Goal: Information Seeking & Learning: Learn about a topic

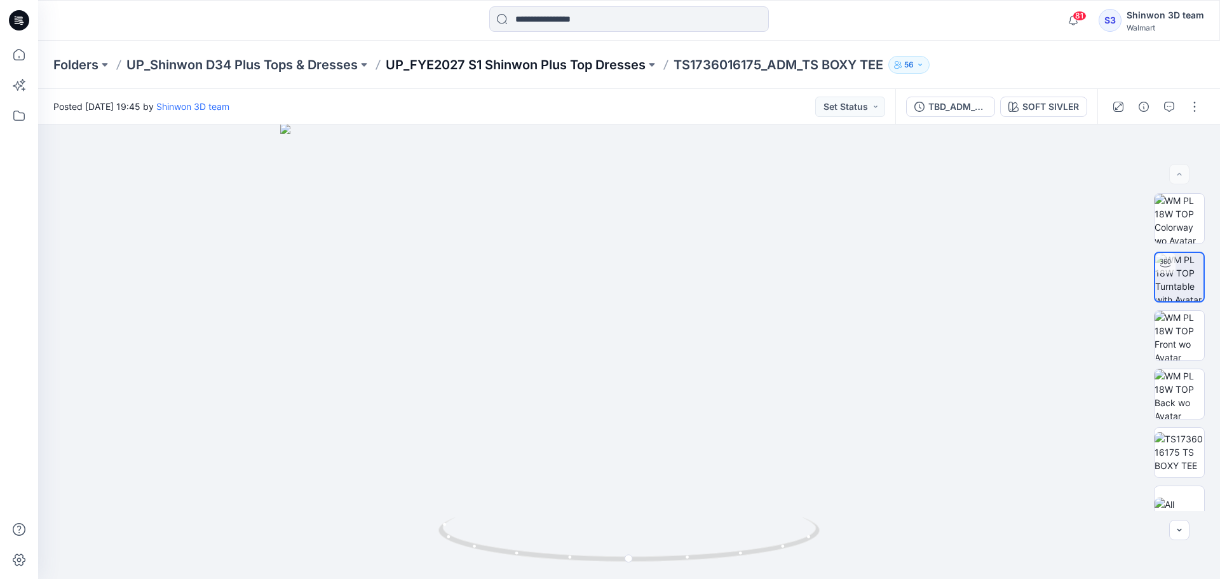
click at [463, 58] on p "UP_FYE2027 S1 Shinwon Plus Top Dresses" at bounding box center [516, 65] width 260 height 18
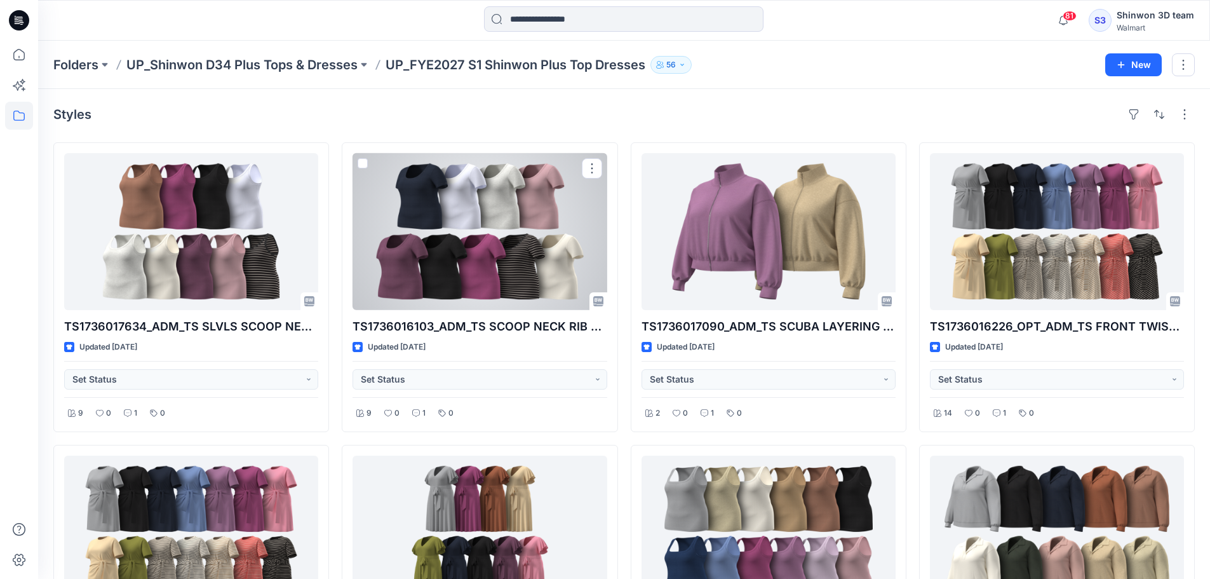
scroll to position [170, 0]
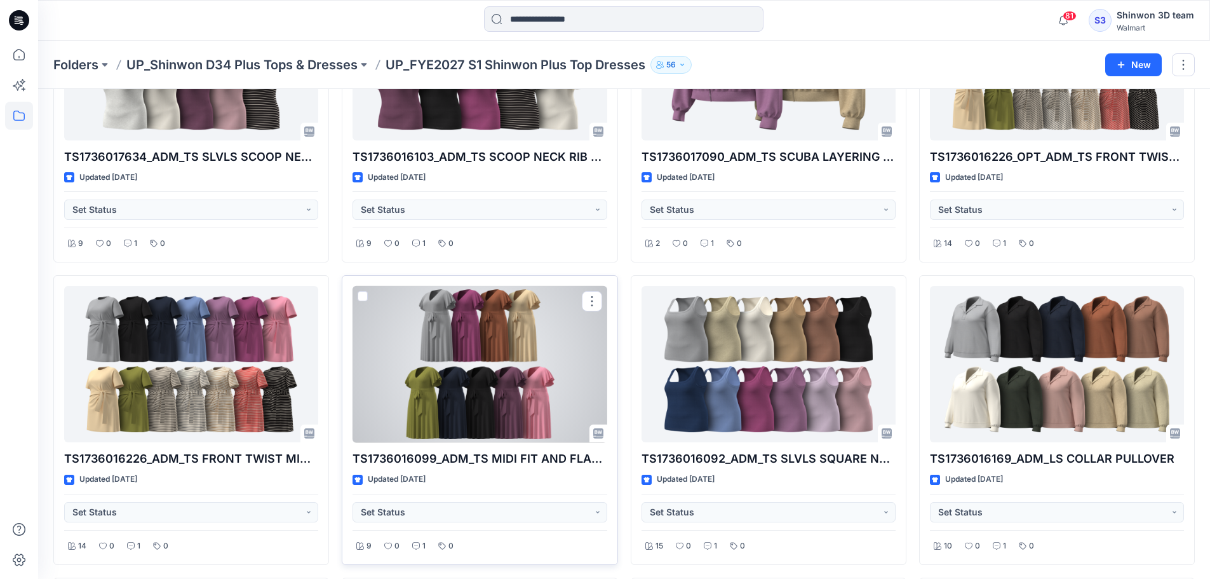
click at [547, 346] on div at bounding box center [480, 364] width 254 height 157
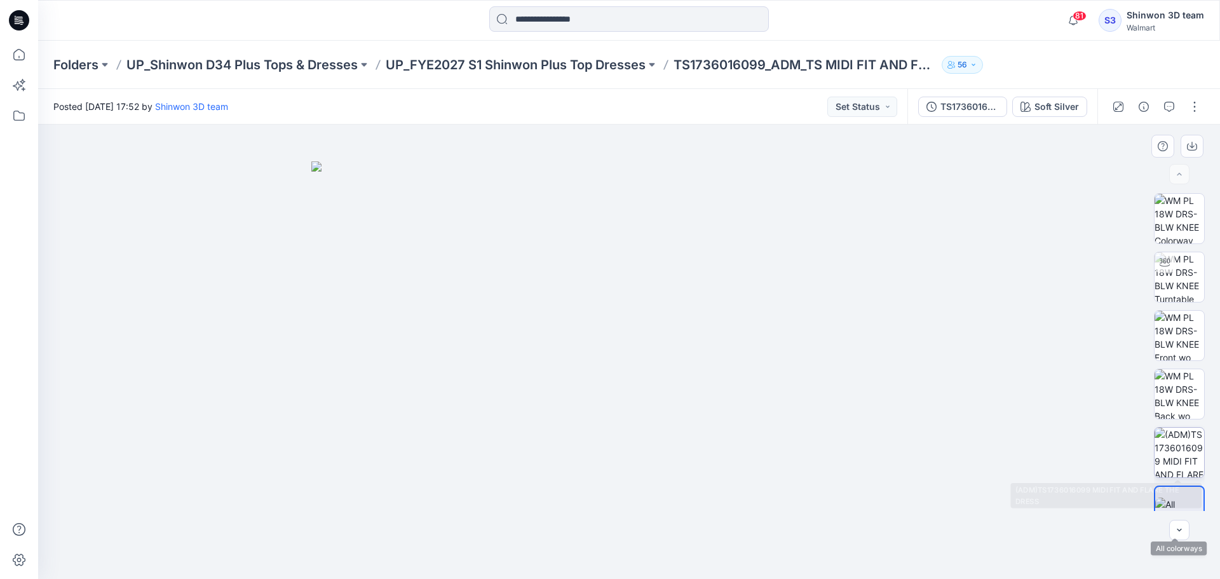
click at [1176, 456] on img at bounding box center [1180, 453] width 50 height 50
drag, startPoint x: 478, startPoint y: 444, endPoint x: 468, endPoint y: 413, distance: 32.8
click at [468, 413] on img at bounding box center [628, 312] width 729 height 534
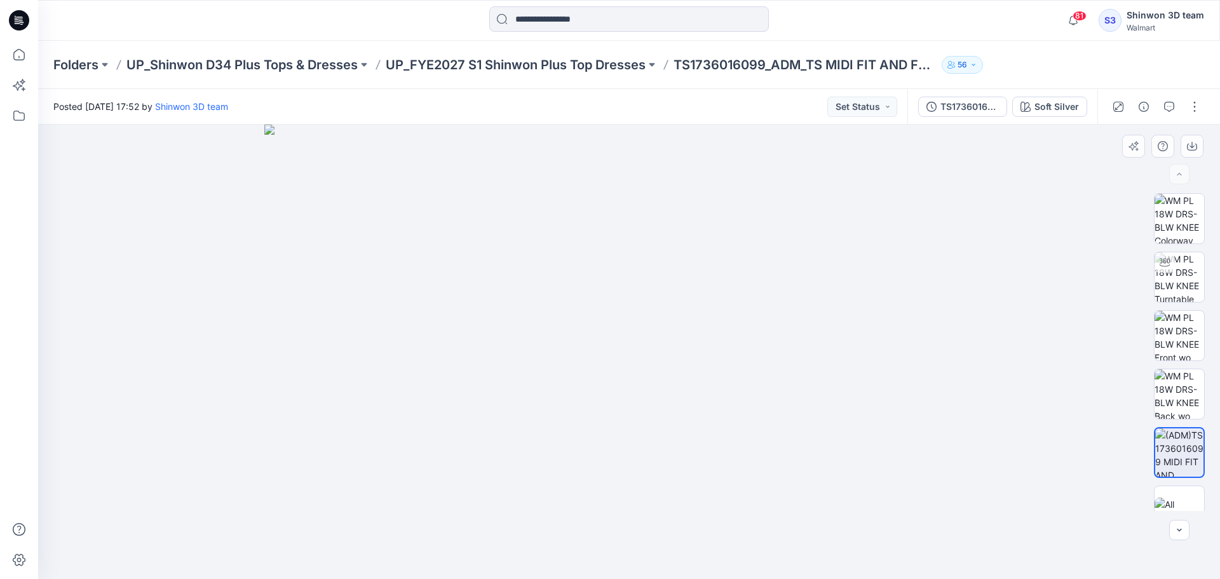
drag, startPoint x: 690, startPoint y: 324, endPoint x: 687, endPoint y: 426, distance: 102.4
click at [687, 426] on img at bounding box center [628, 352] width 729 height 454
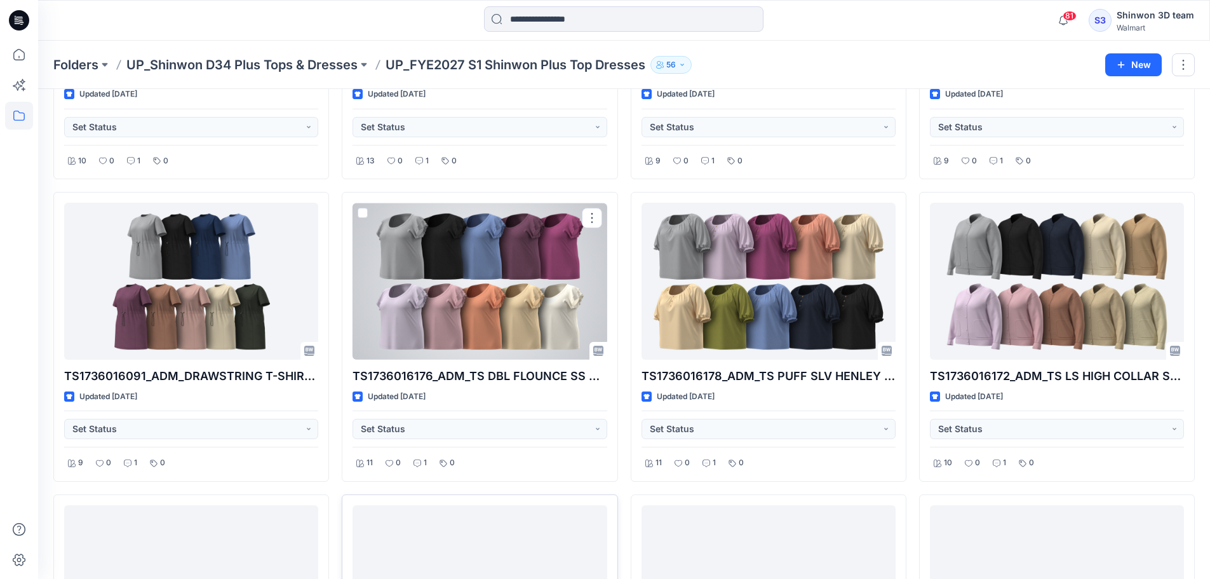
scroll to position [1111, 0]
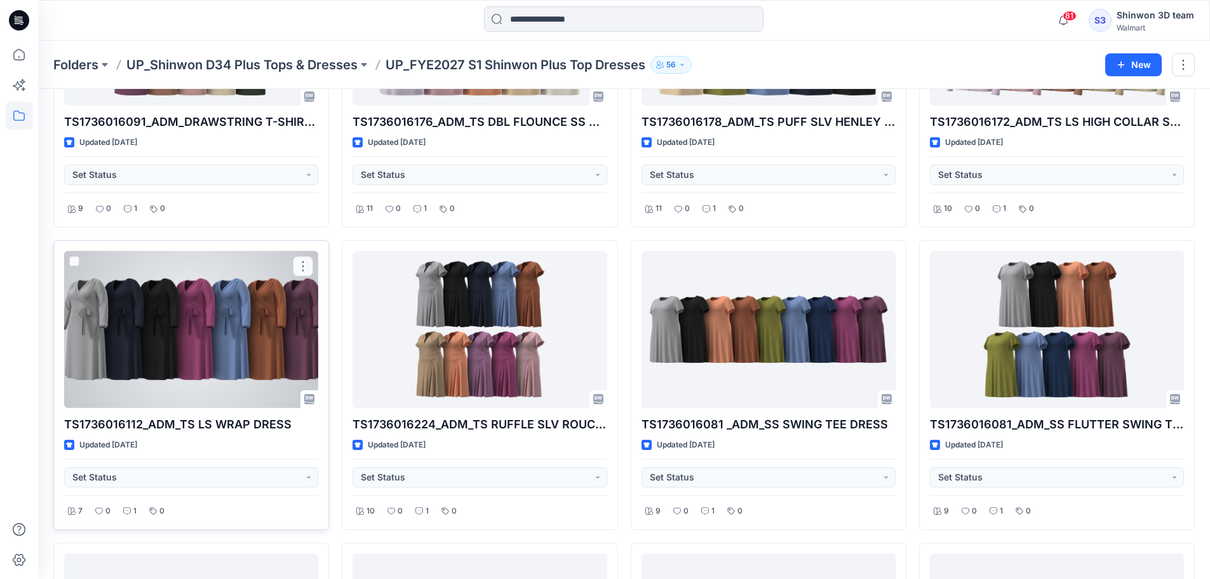
click at [185, 347] on div at bounding box center [191, 329] width 254 height 157
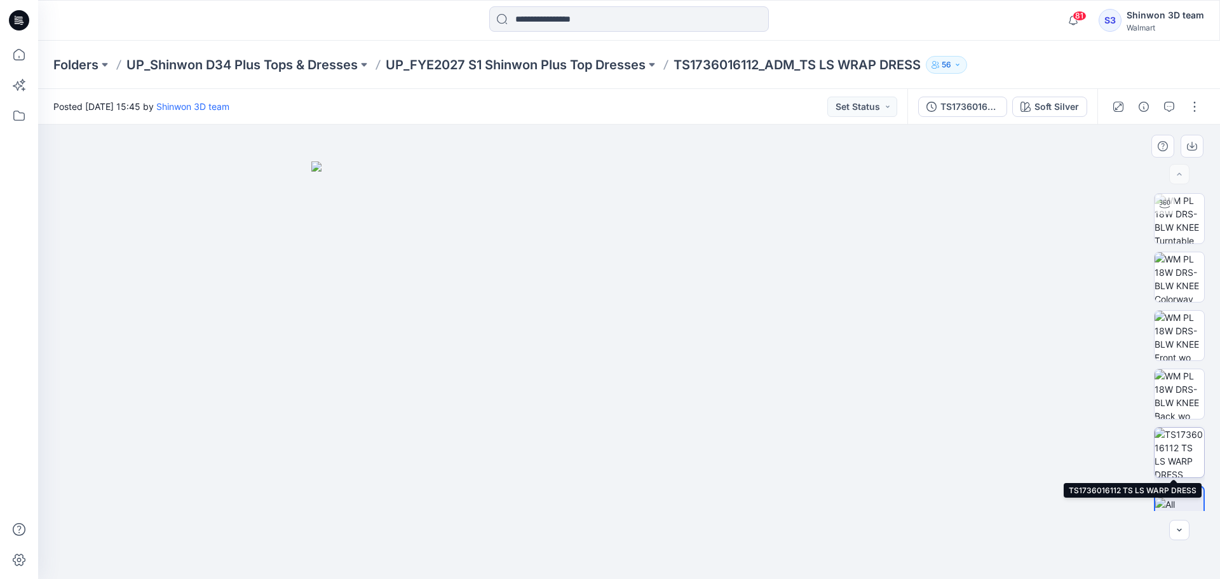
click at [1176, 456] on img at bounding box center [1180, 453] width 50 height 50
drag, startPoint x: 498, startPoint y: 392, endPoint x: 496, endPoint y: 376, distance: 16.7
click at [496, 376] on img at bounding box center [629, 319] width 740 height 519
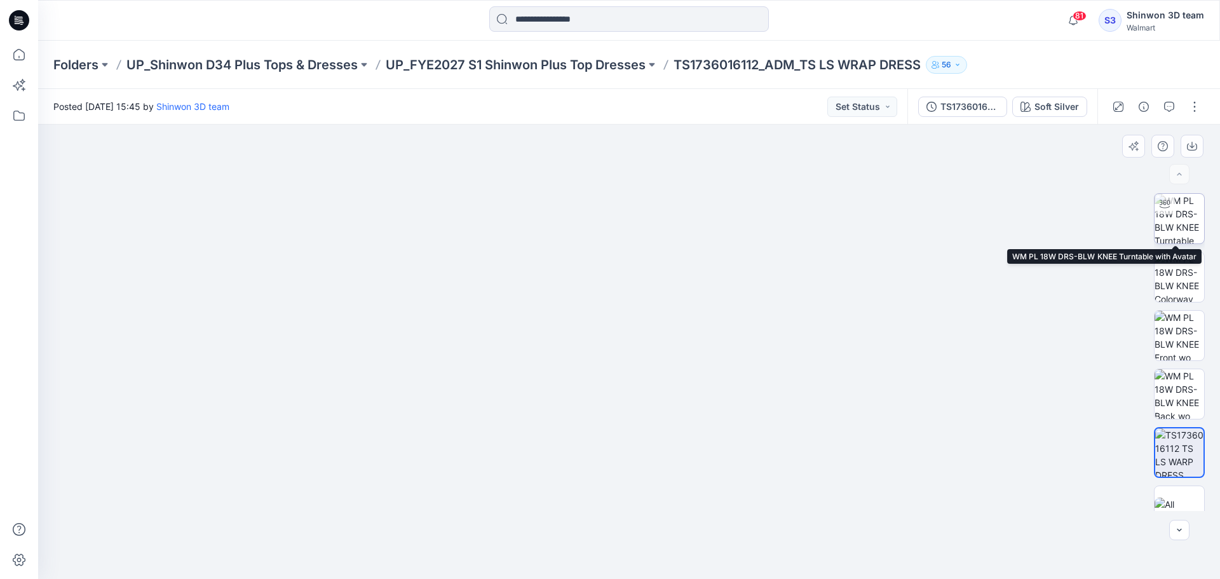
click at [1180, 234] on img at bounding box center [1180, 219] width 50 height 50
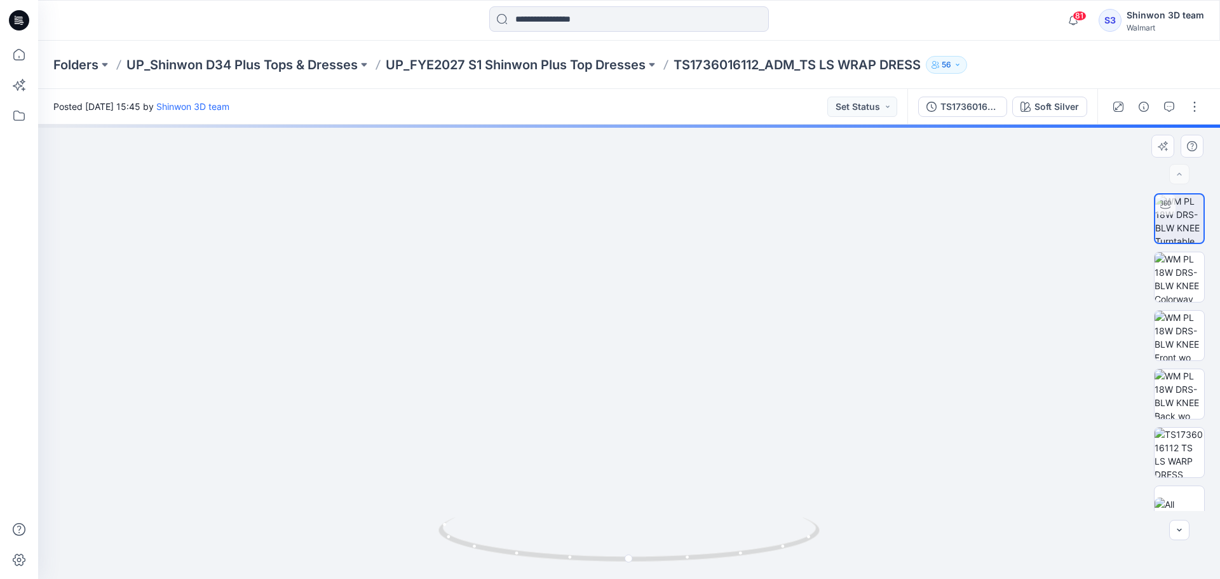
drag, startPoint x: 637, startPoint y: 390, endPoint x: 634, endPoint y: 453, distance: 63.7
click at [634, 453] on img at bounding box center [624, 252] width 1306 height 653
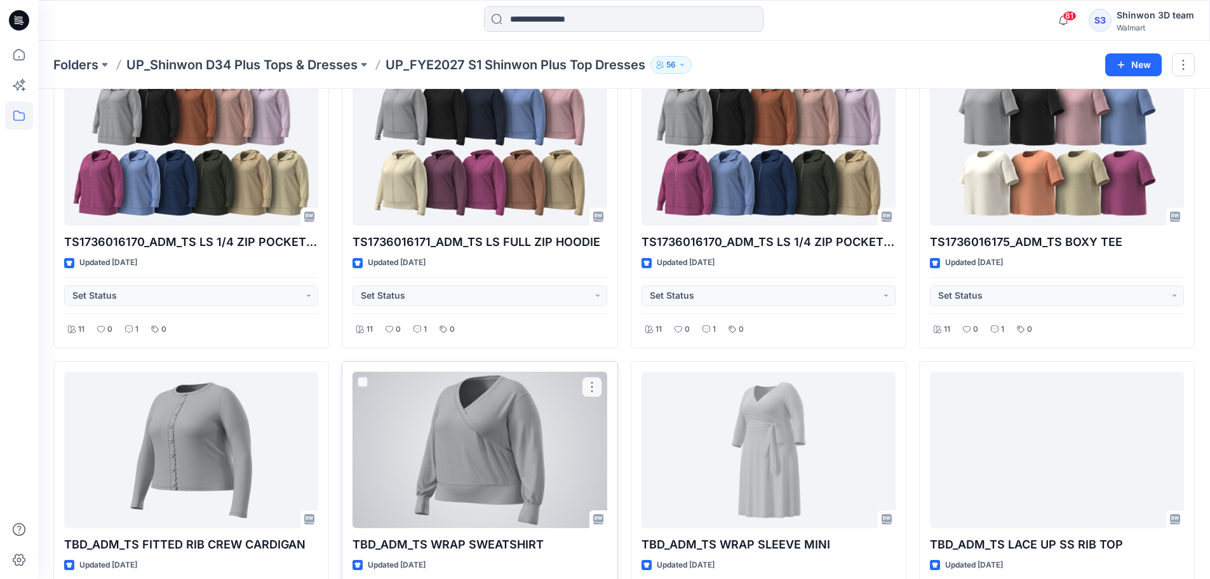
scroll to position [1765, 0]
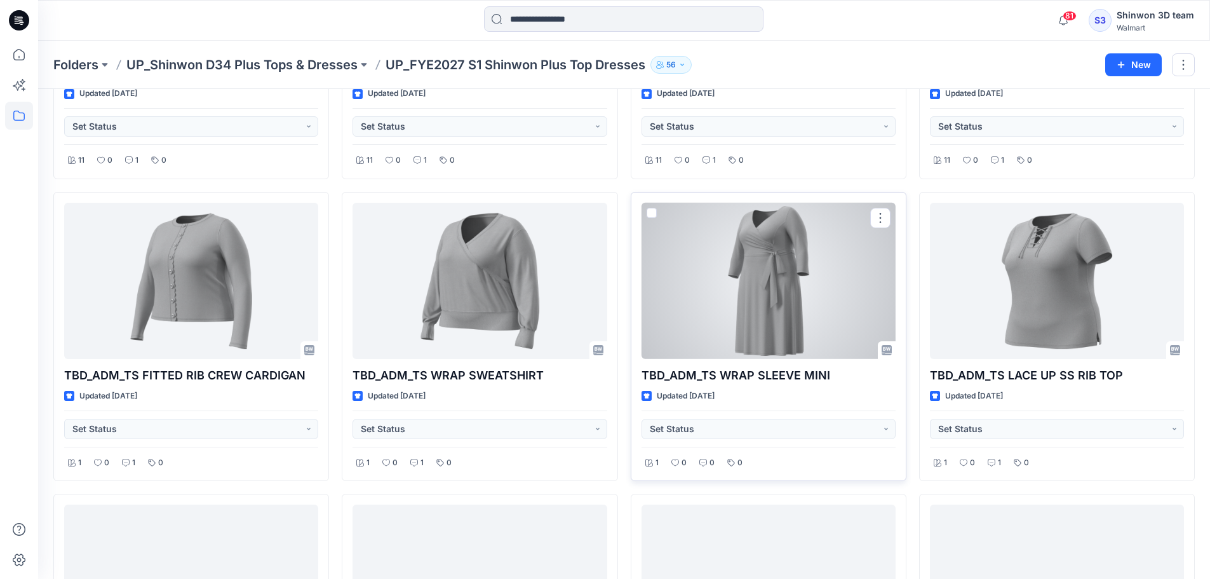
click at [794, 310] on div at bounding box center [769, 281] width 254 height 157
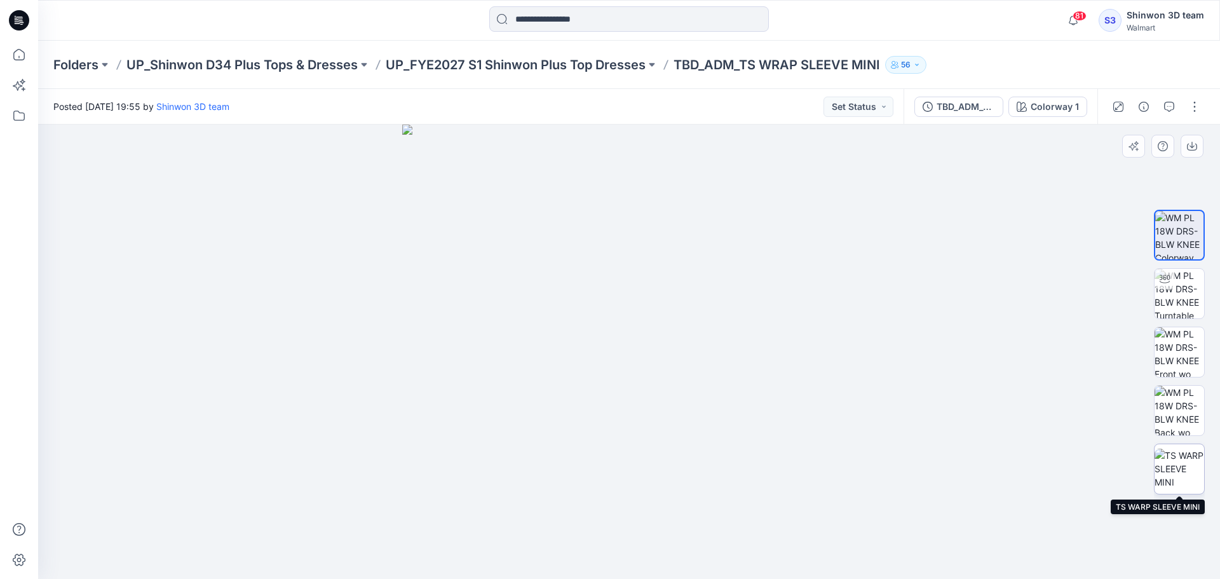
click at [1185, 463] on img at bounding box center [1180, 469] width 50 height 40
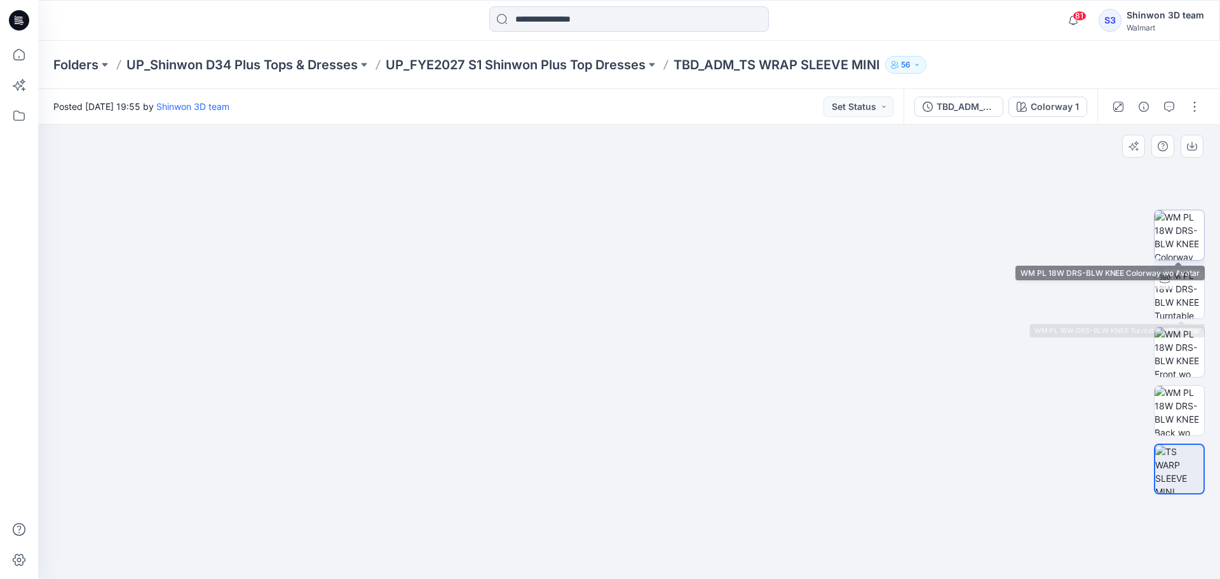
click at [1182, 238] on img at bounding box center [1180, 235] width 50 height 50
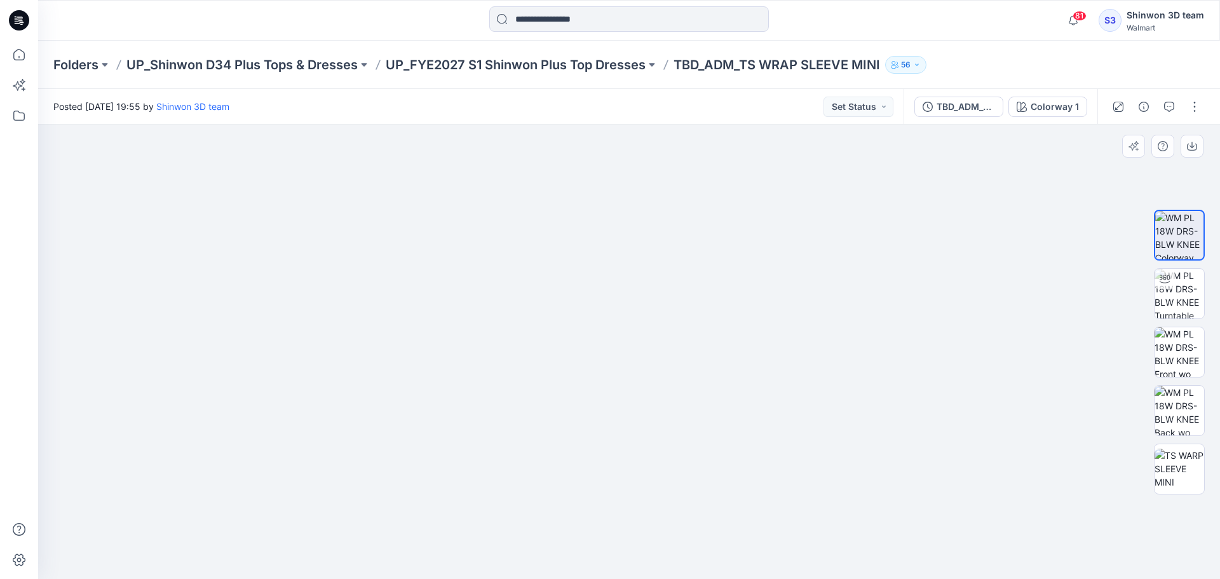
drag, startPoint x: 641, startPoint y: 232, endPoint x: 656, endPoint y: 322, distance: 90.9
click at [652, 319] on img at bounding box center [628, 321] width 573 height 513
drag, startPoint x: 1176, startPoint y: 300, endPoint x: 1118, endPoint y: 314, distance: 59.5
click at [1175, 300] on img at bounding box center [1180, 294] width 50 height 50
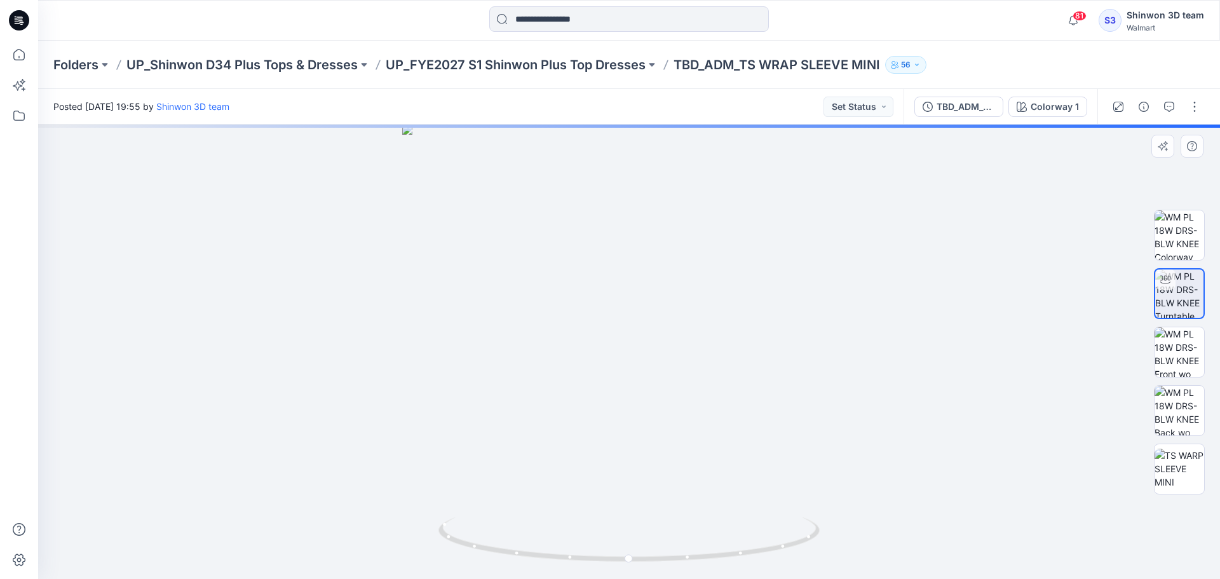
drag, startPoint x: 647, startPoint y: 288, endPoint x: 649, endPoint y: 296, distance: 8.0
click at [647, 291] on div at bounding box center [629, 352] width 1182 height 454
drag, startPoint x: 622, startPoint y: 369, endPoint x: 607, endPoint y: 493, distance: 124.8
click at [608, 506] on img at bounding box center [602, 233] width 1428 height 691
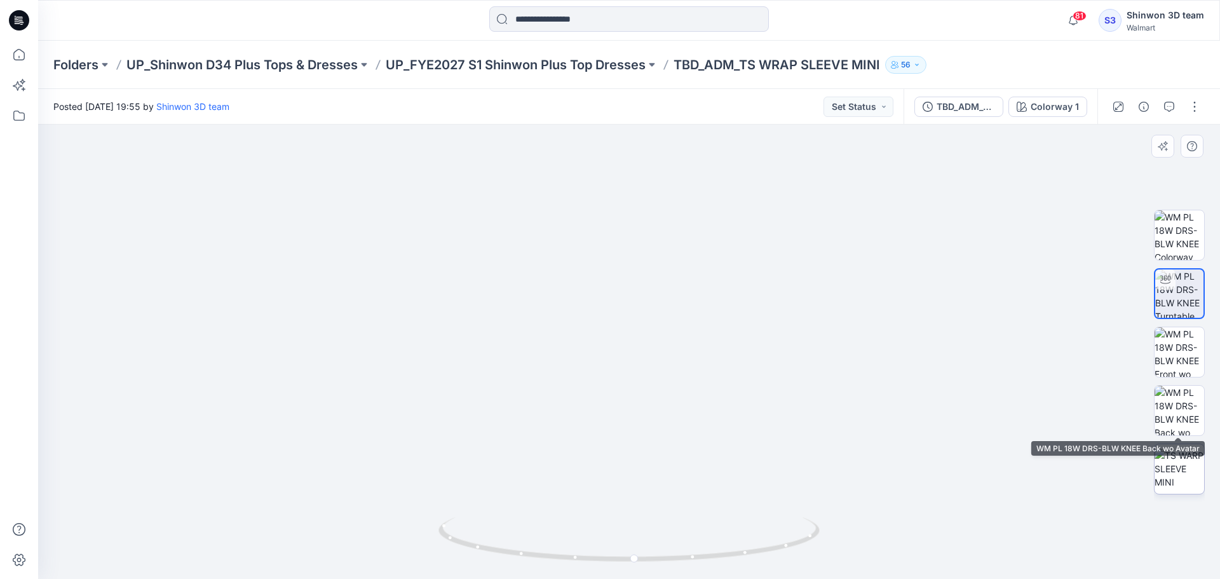
click at [1196, 464] on img at bounding box center [1180, 469] width 50 height 40
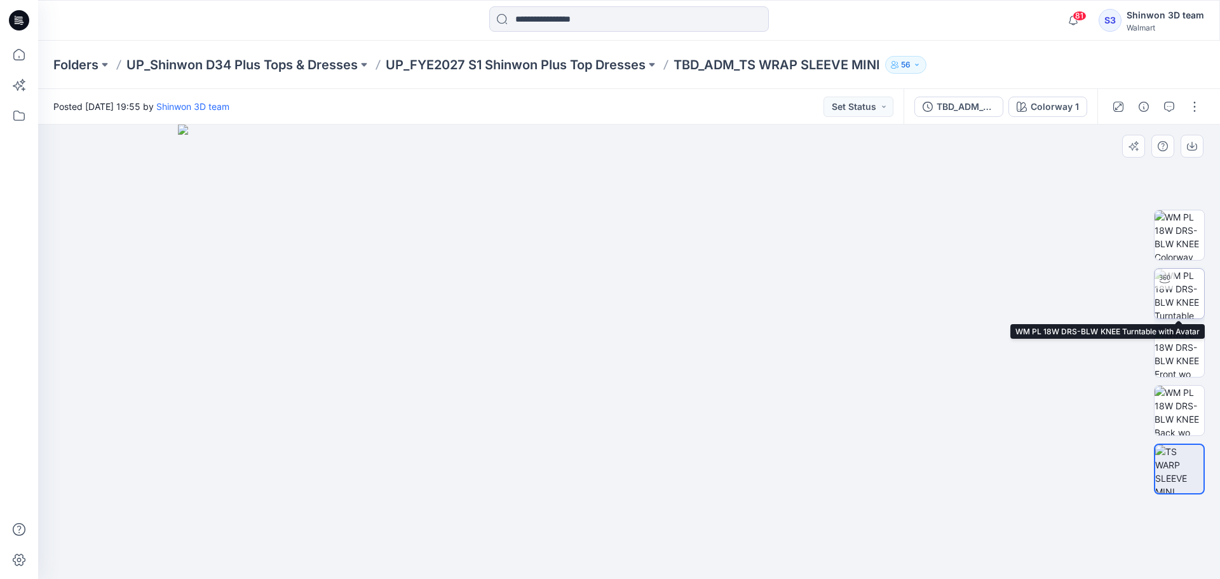
click at [1191, 283] on img at bounding box center [1180, 294] width 50 height 50
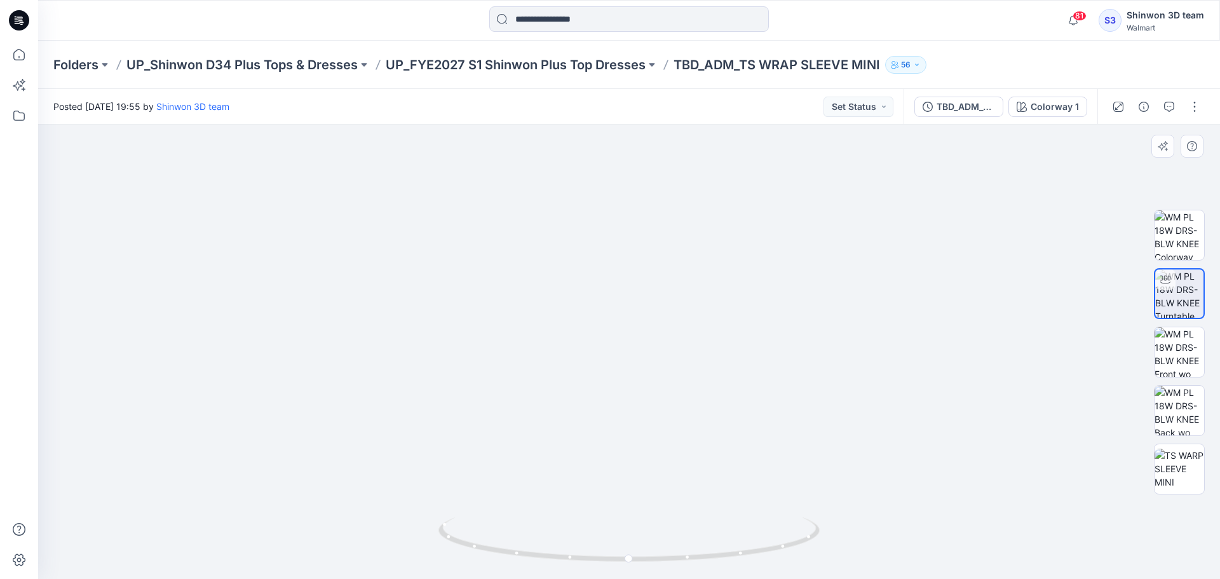
drag, startPoint x: 658, startPoint y: 424, endPoint x: 667, endPoint y: 468, distance: 45.4
click at [653, 477] on img at bounding box center [663, 201] width 1306 height 756
click at [1186, 248] on img at bounding box center [1180, 235] width 50 height 50
drag, startPoint x: 675, startPoint y: 336, endPoint x: 712, endPoint y: 326, distance: 38.7
click at [677, 336] on img at bounding box center [629, 326] width 558 height 506
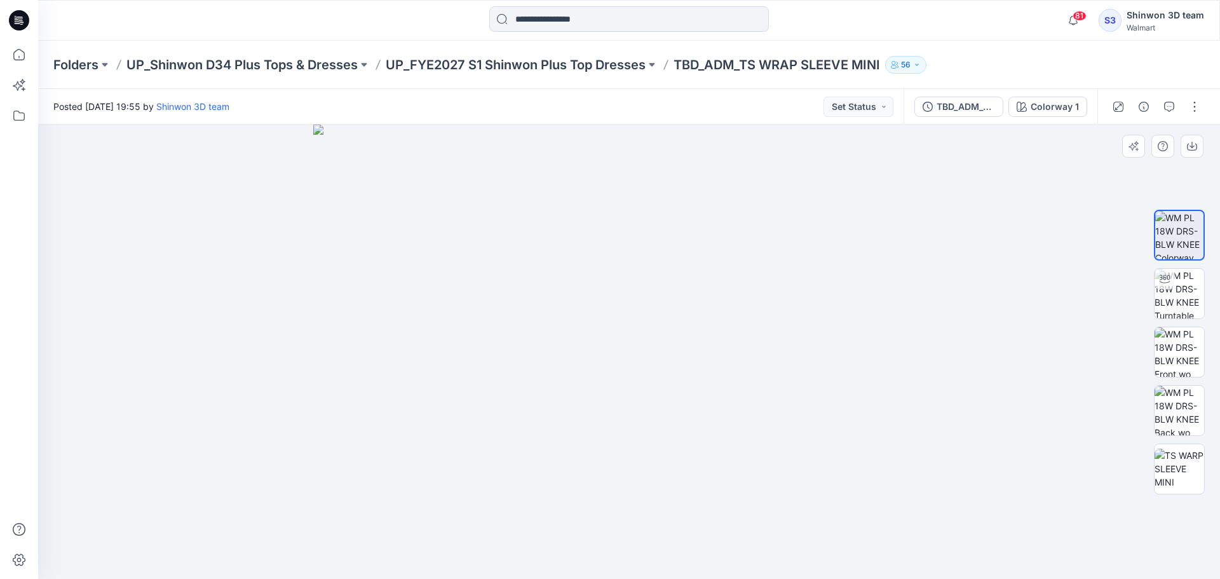
drag, startPoint x: 654, startPoint y: 313, endPoint x: 654, endPoint y: 330, distance: 17.8
click at [654, 330] on img at bounding box center [629, 352] width 632 height 454
drag, startPoint x: 653, startPoint y: 339, endPoint x: 658, endPoint y: 362, distance: 23.4
click at [658, 362] on img at bounding box center [629, 332] width 632 height 494
click at [1188, 468] on img at bounding box center [1180, 469] width 50 height 40
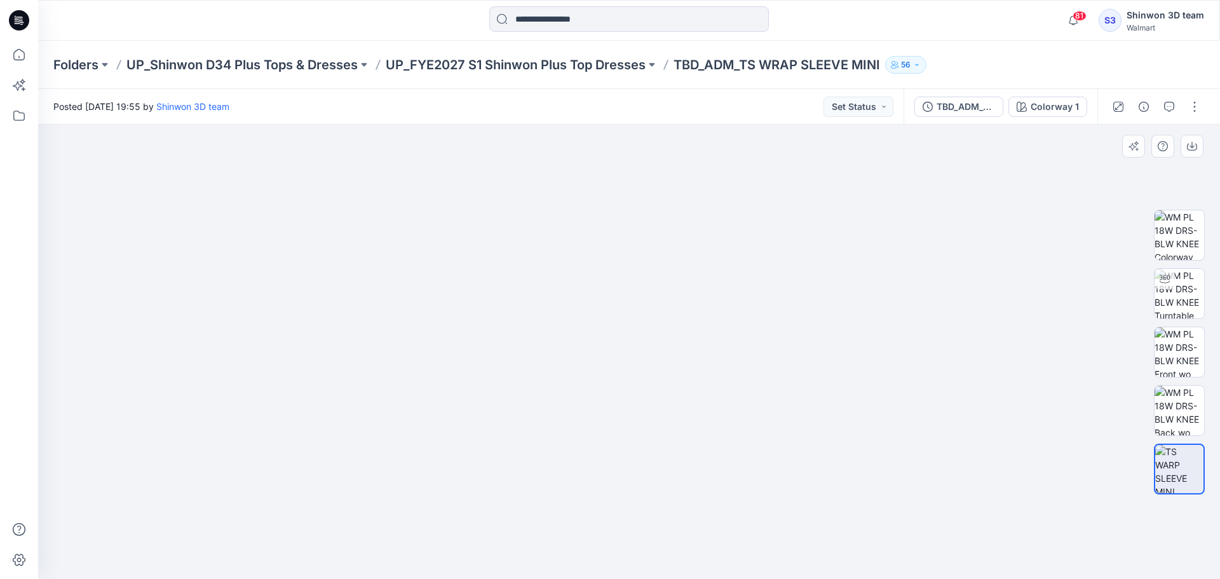
click at [405, 427] on img at bounding box center [629, 335] width 1002 height 487
